Goal: Task Accomplishment & Management: Use online tool/utility

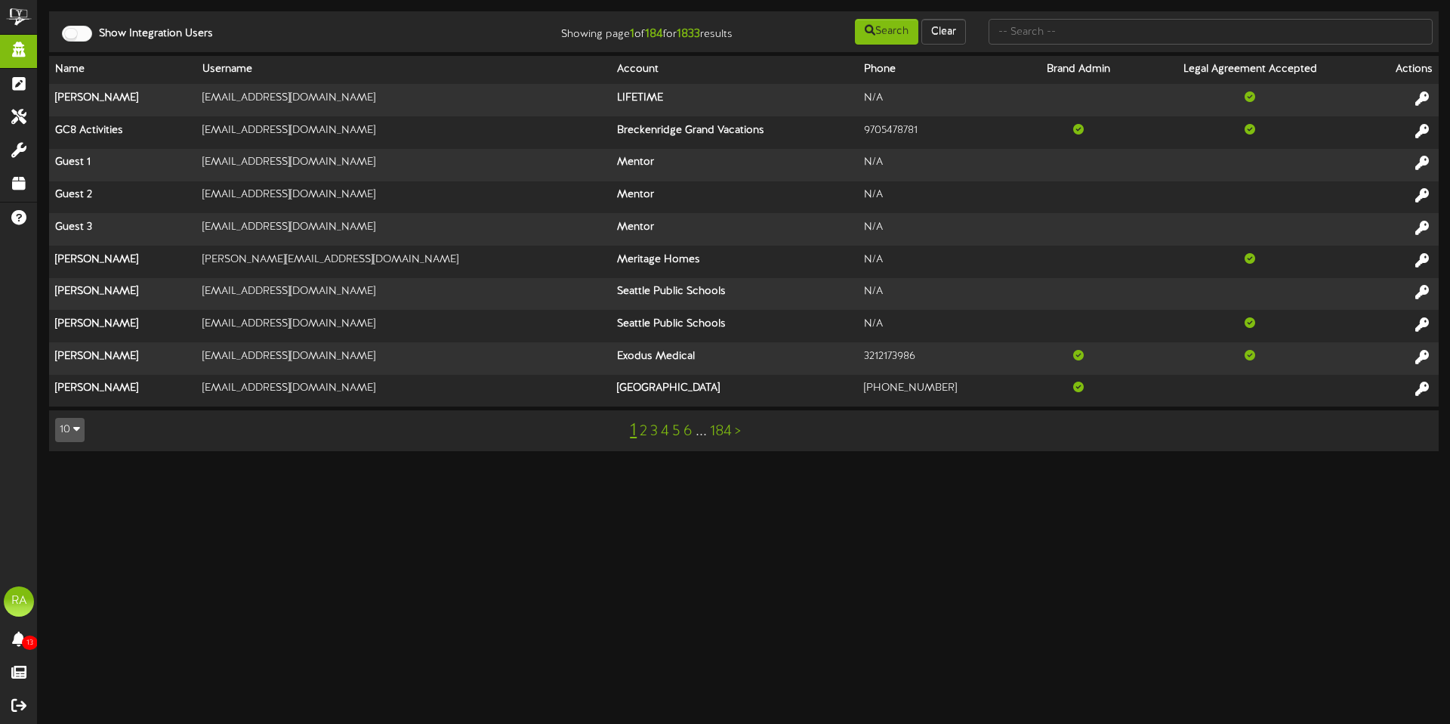
drag, startPoint x: 1095, startPoint y: 11, endPoint x: 1095, endPoint y: 31, distance: 20.4
click at [1095, 14] on td "Show Integration Users Showing page 1 of 184 for 1833 results Search Clear" at bounding box center [744, 31] width 1390 height 41
click at [1095, 32] on input "text" at bounding box center [1211, 32] width 444 height 26
type input "[PERSON_NAME]"
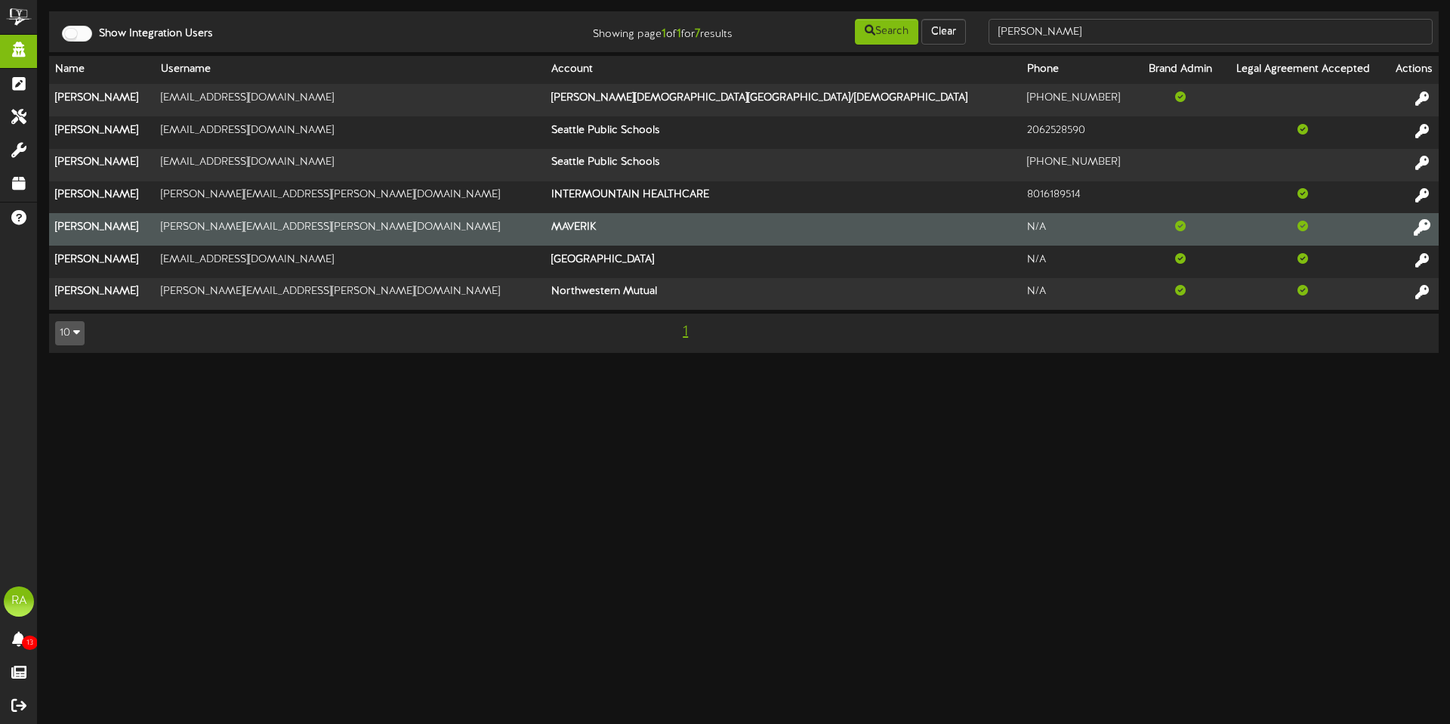
click at [1423, 227] on icon at bounding box center [1422, 226] width 17 height 17
